Goal: Obtain resource: Obtain resource

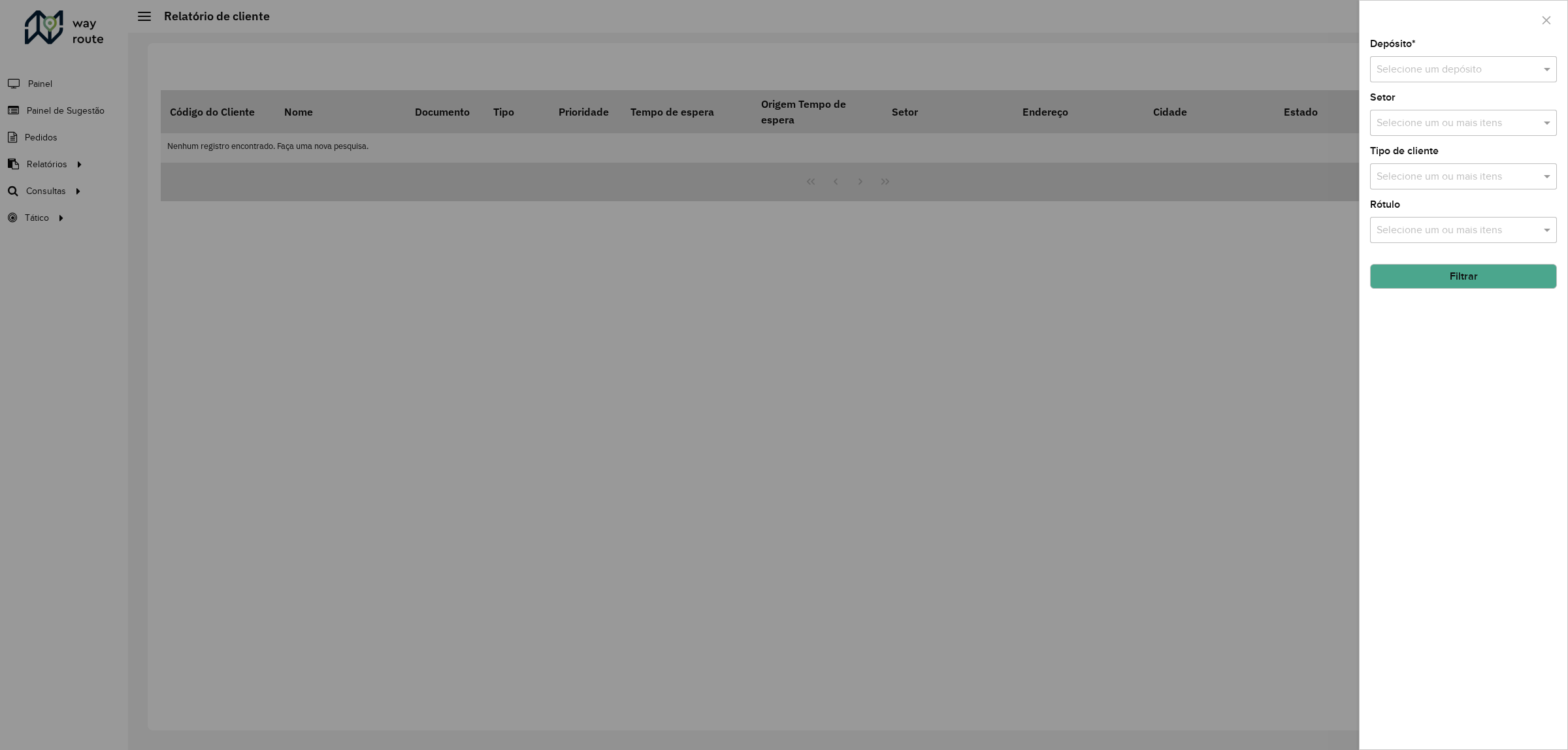
click at [788, 105] on div at bounding box center [784, 375] width 1568 height 750
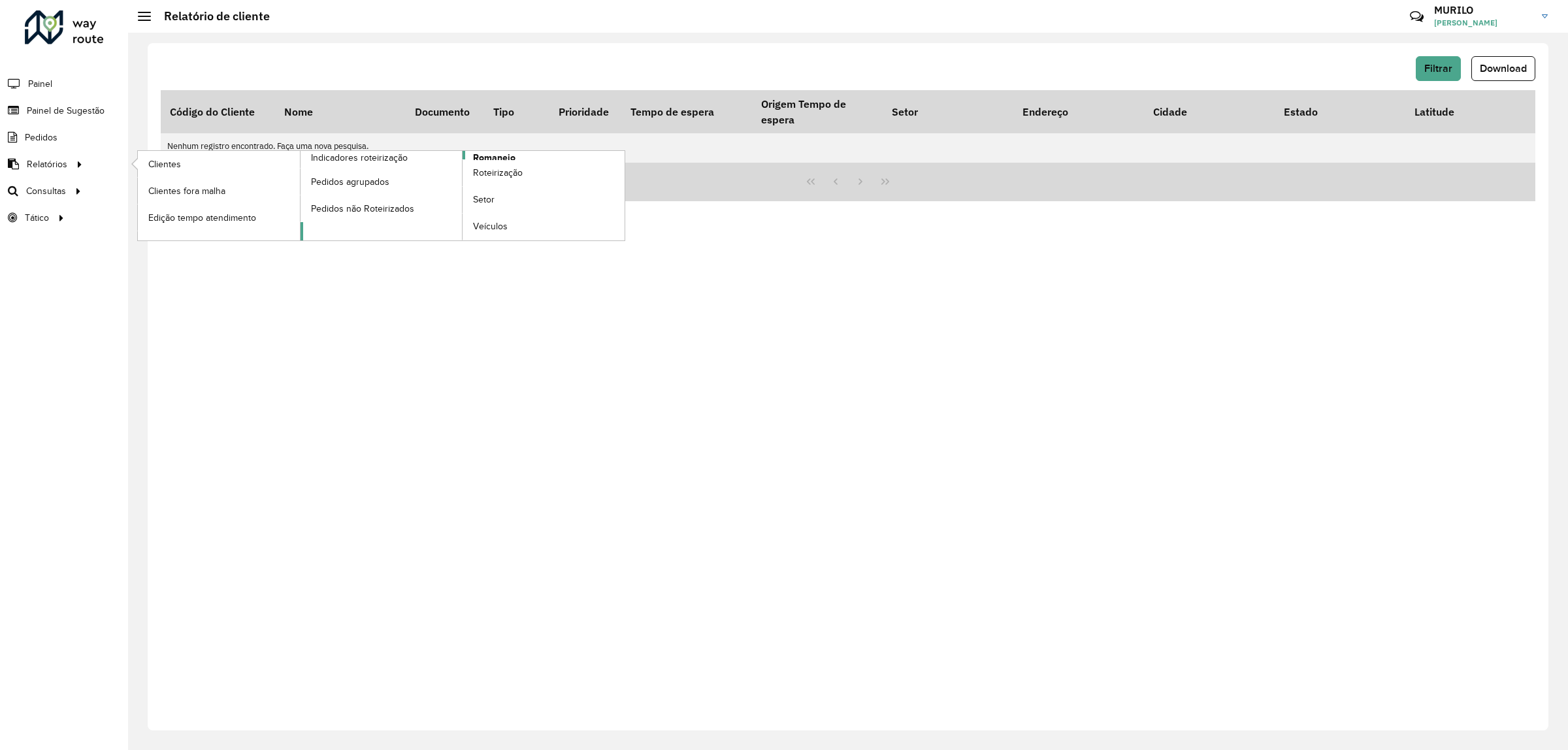
click at [540, 151] on link "Romaneio" at bounding box center [463, 196] width 325 height 89
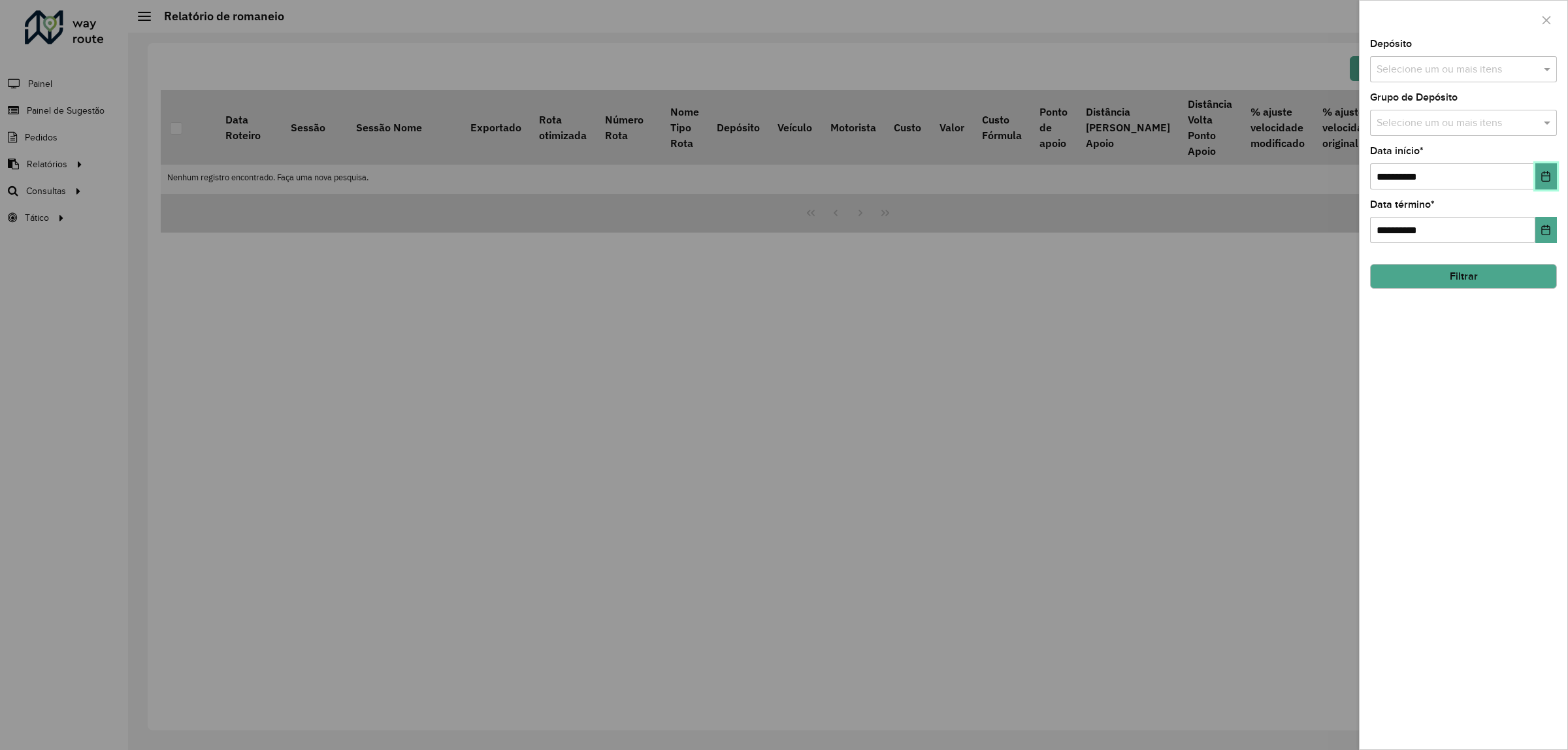
click at [1537, 177] on button "Choose Date" at bounding box center [1546, 176] width 22 height 26
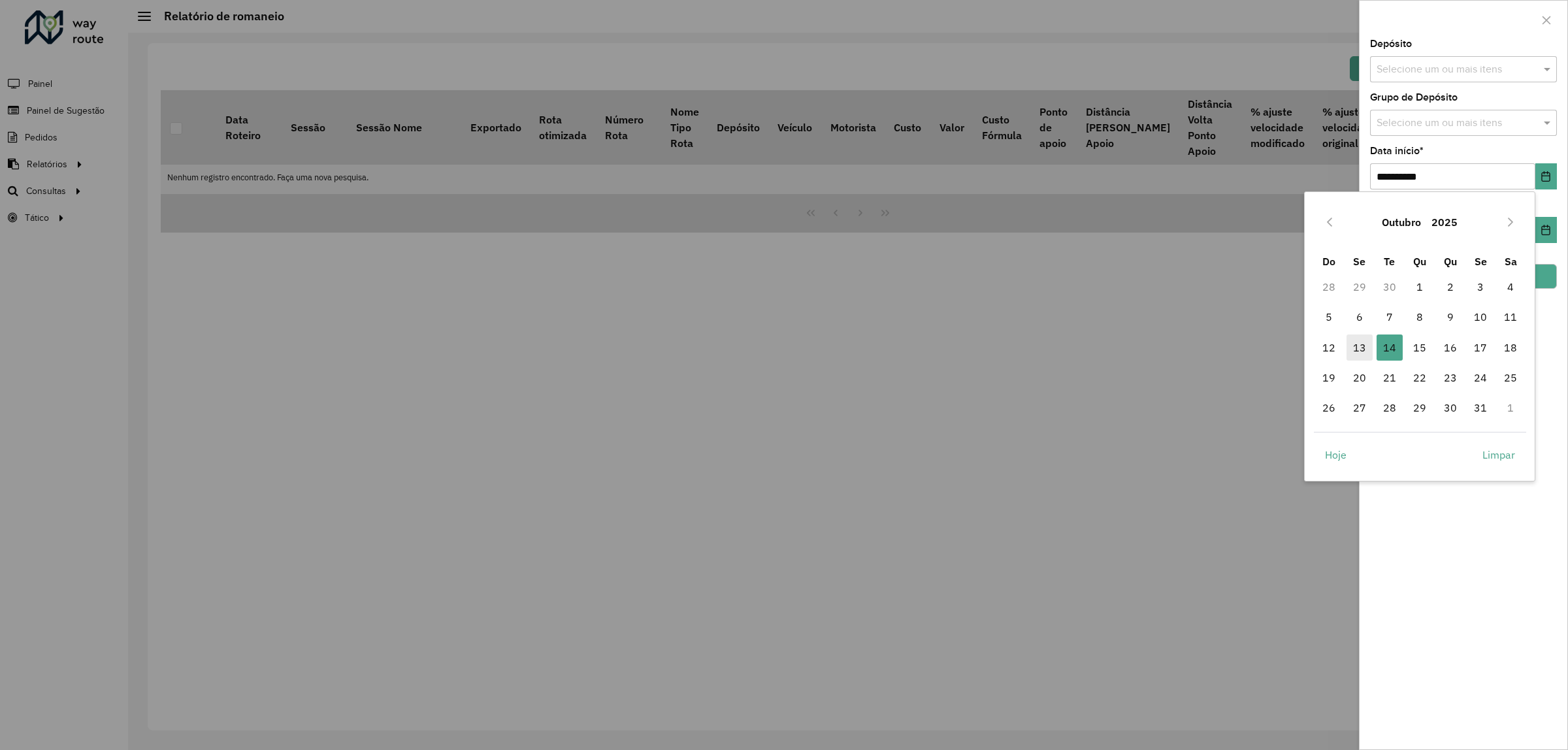
click at [1365, 338] on span "13" at bounding box center [1360, 348] width 26 height 26
type input "**********"
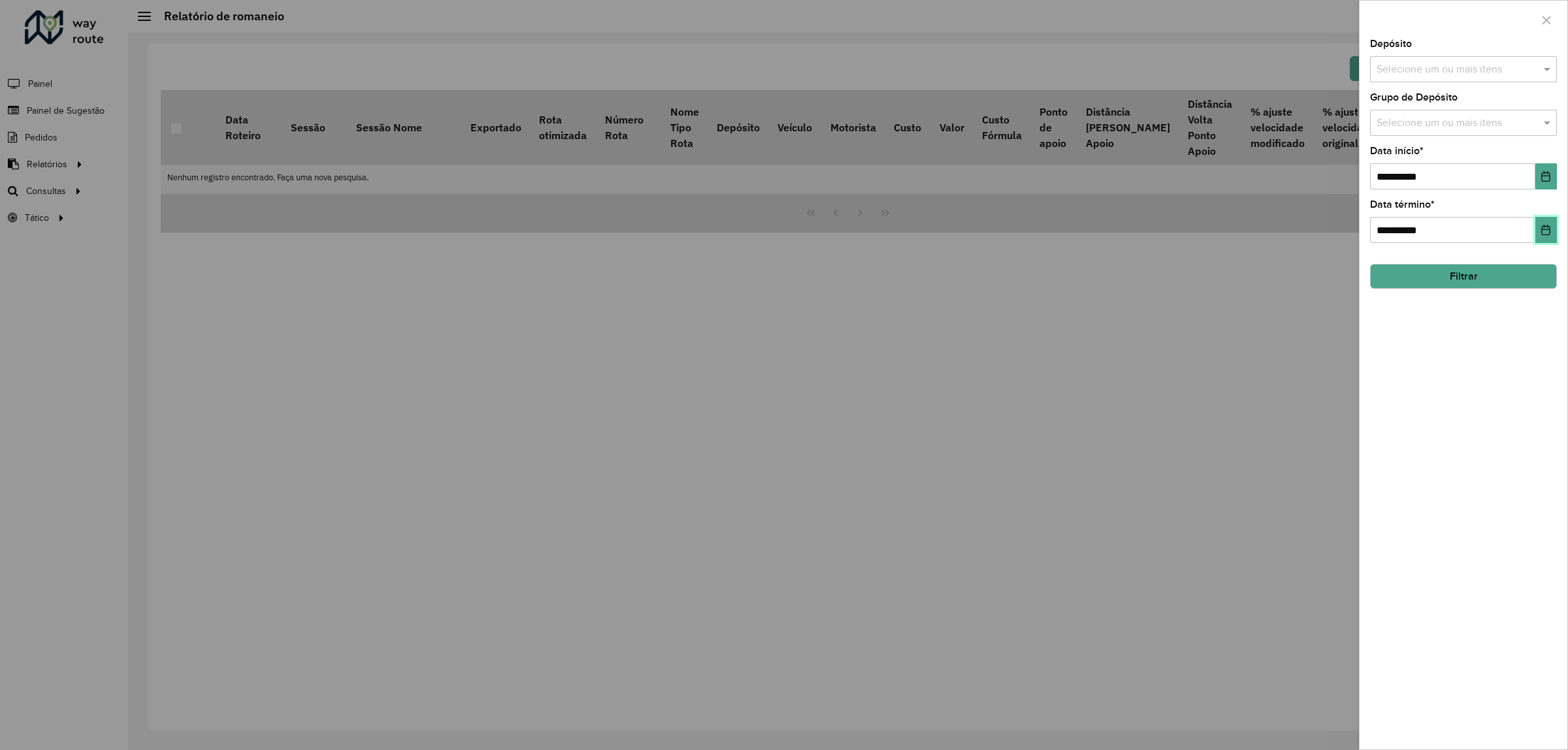
click at [1542, 224] on button "Choose Date" at bounding box center [1546, 230] width 22 height 26
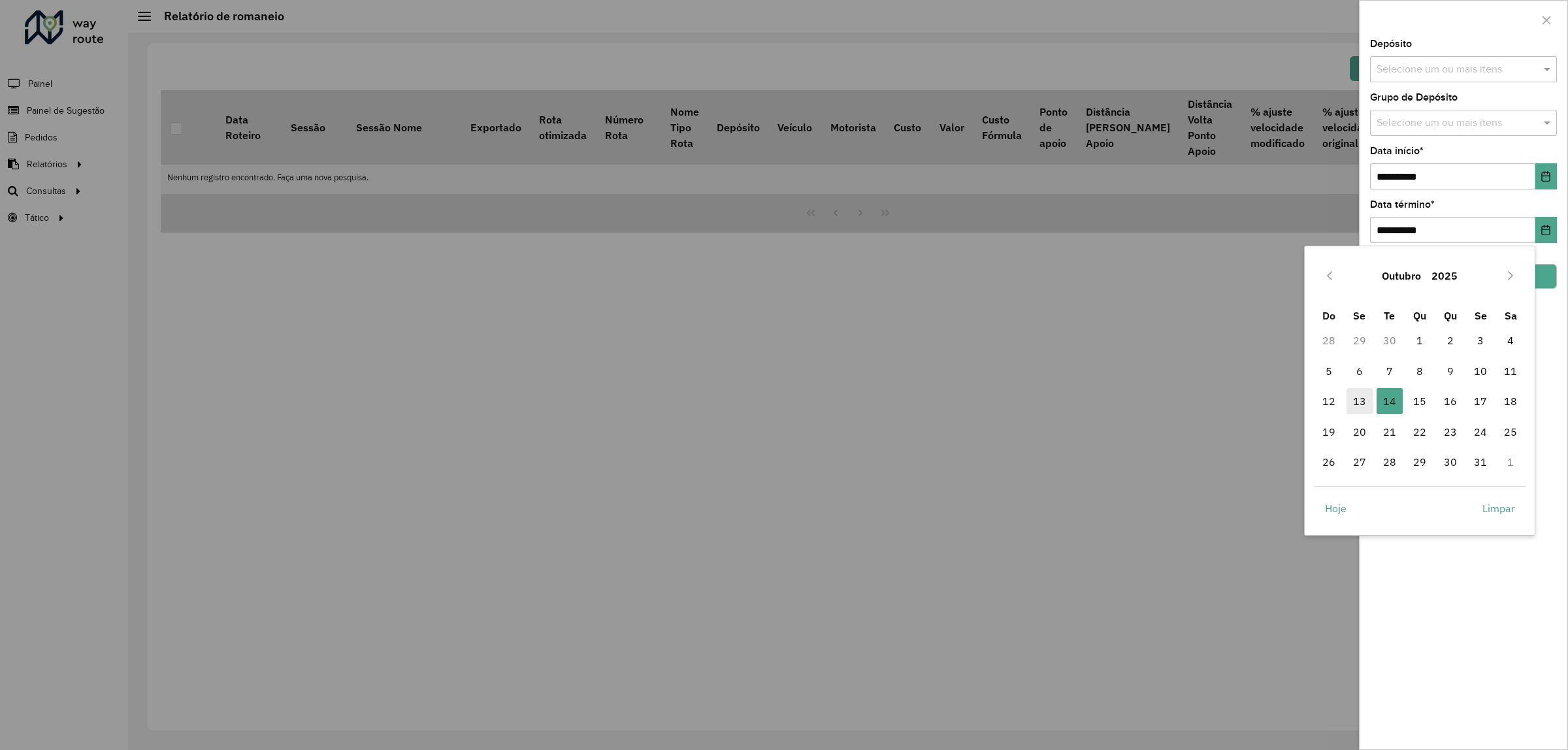
click at [1361, 400] on span "13" at bounding box center [1360, 401] width 26 height 26
type input "**********"
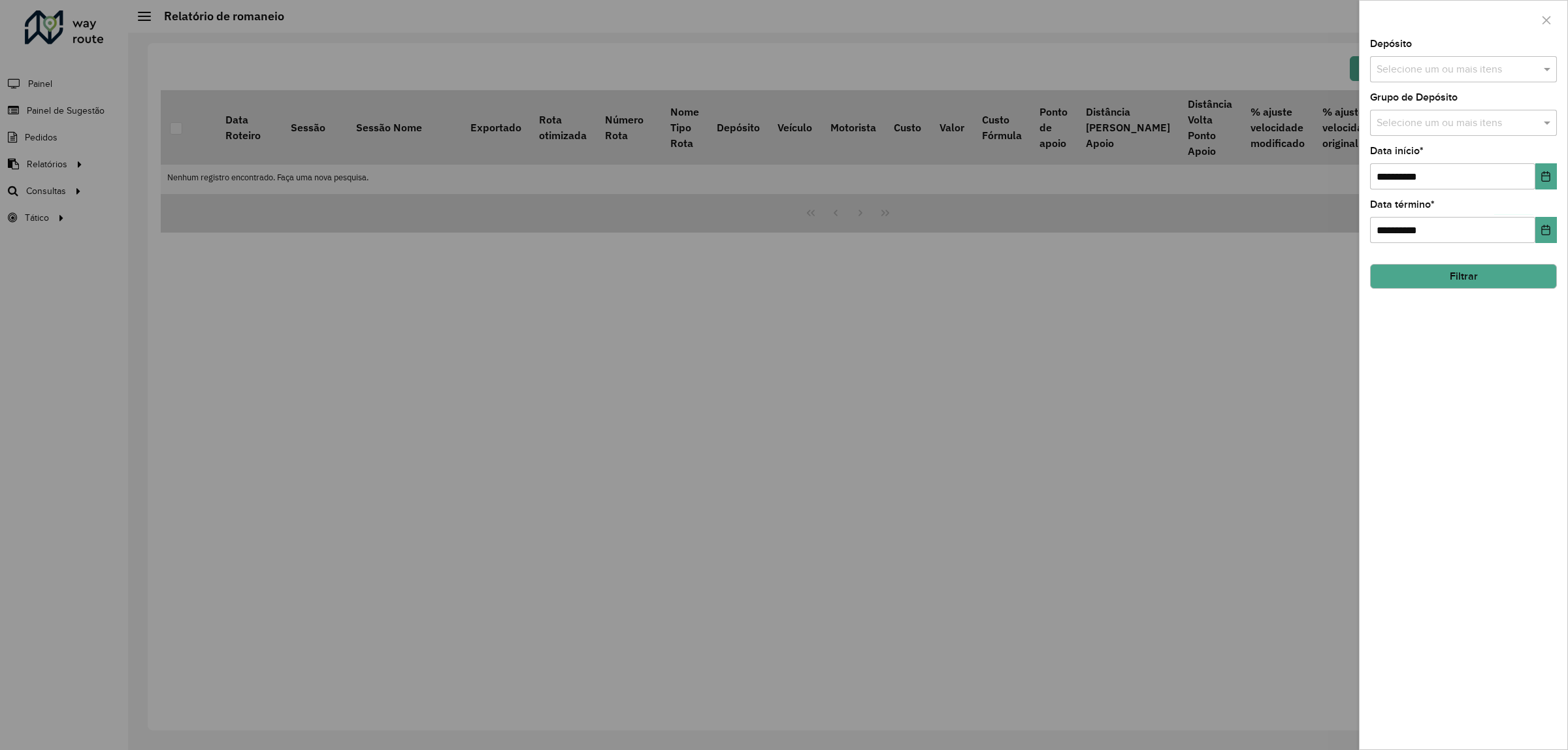
click at [1490, 282] on button "Filtrar" at bounding box center [1463, 276] width 187 height 25
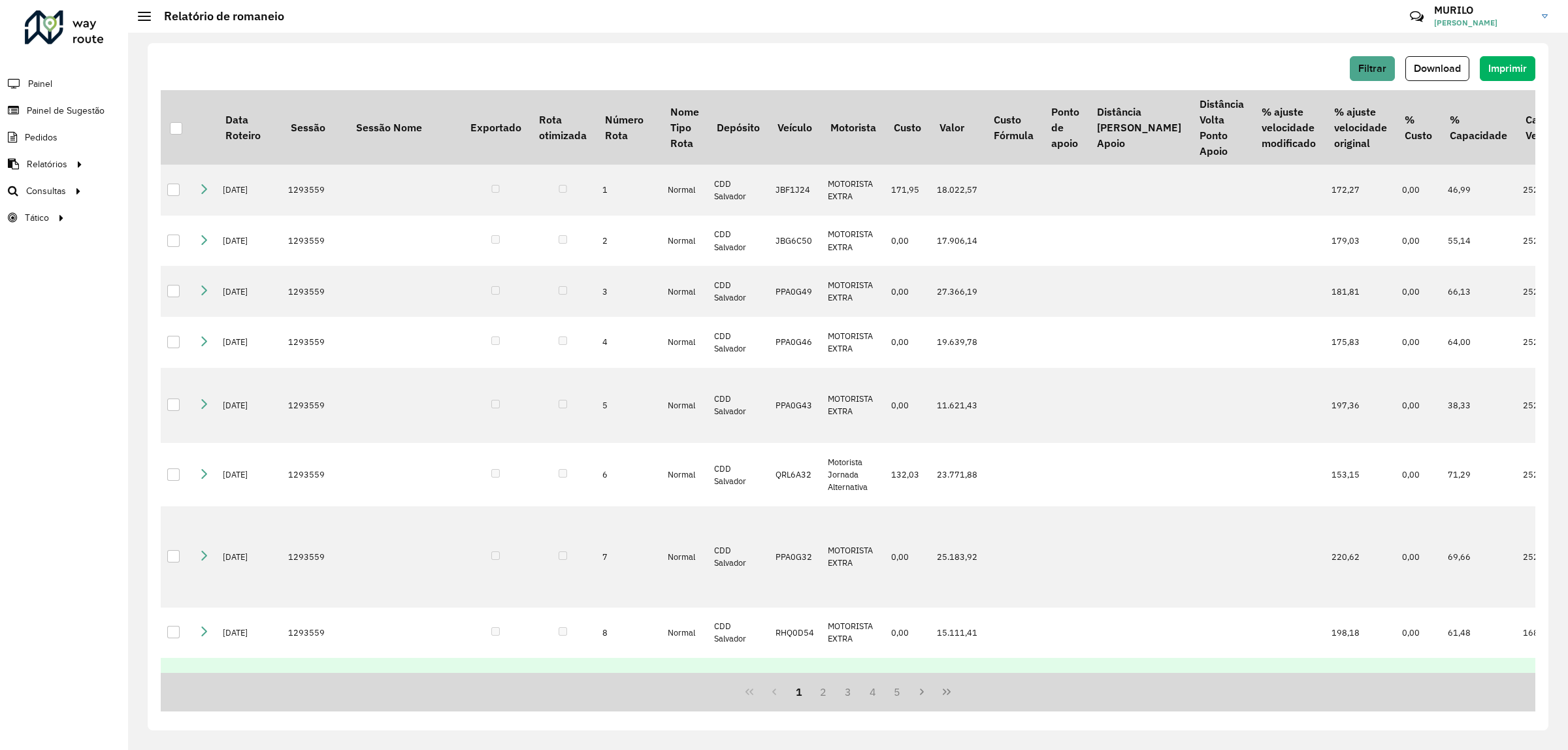
scroll to position [490, 0]
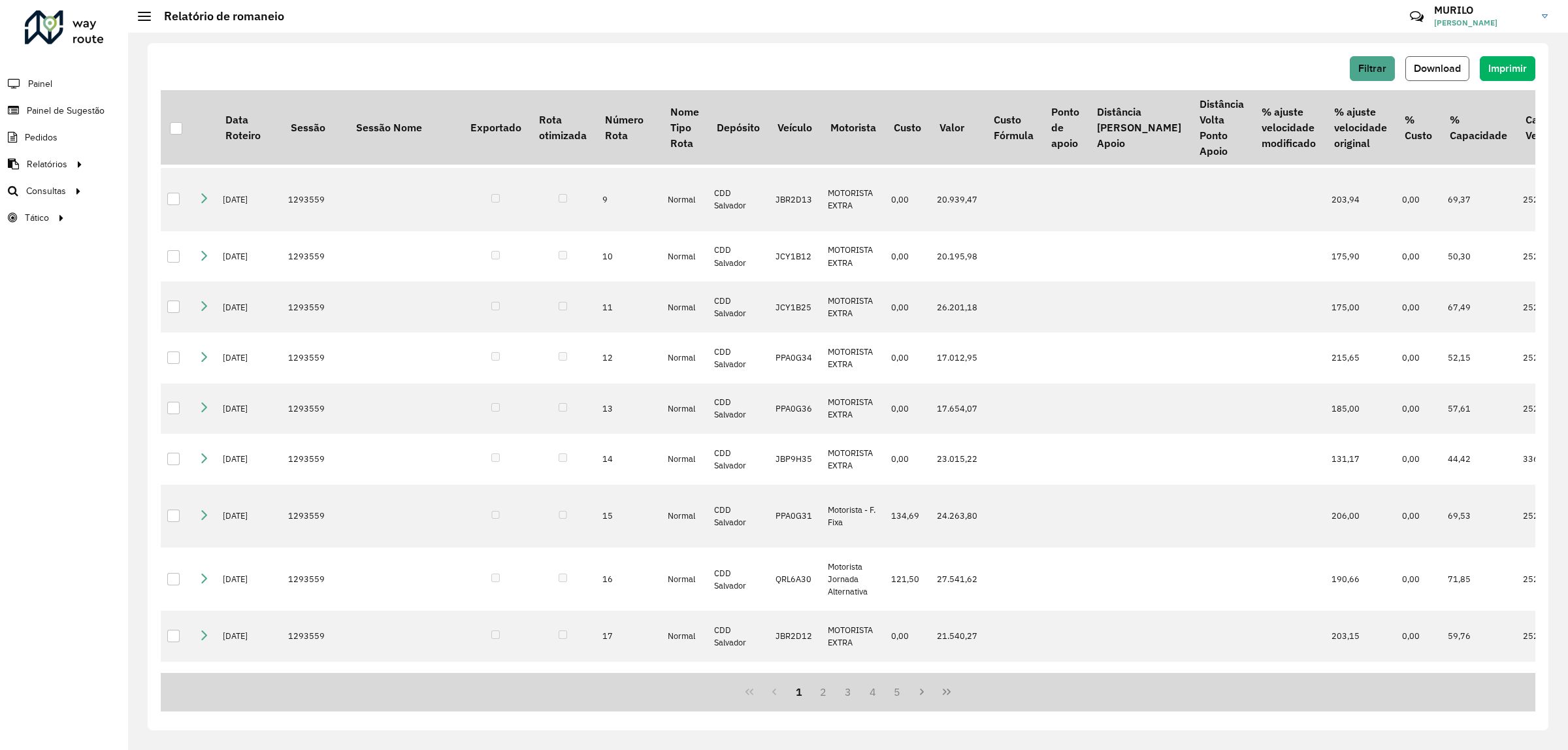
click at [1456, 71] on span "Download" at bounding box center [1438, 68] width 47 height 11
